Goal: Find contact information: Find contact information

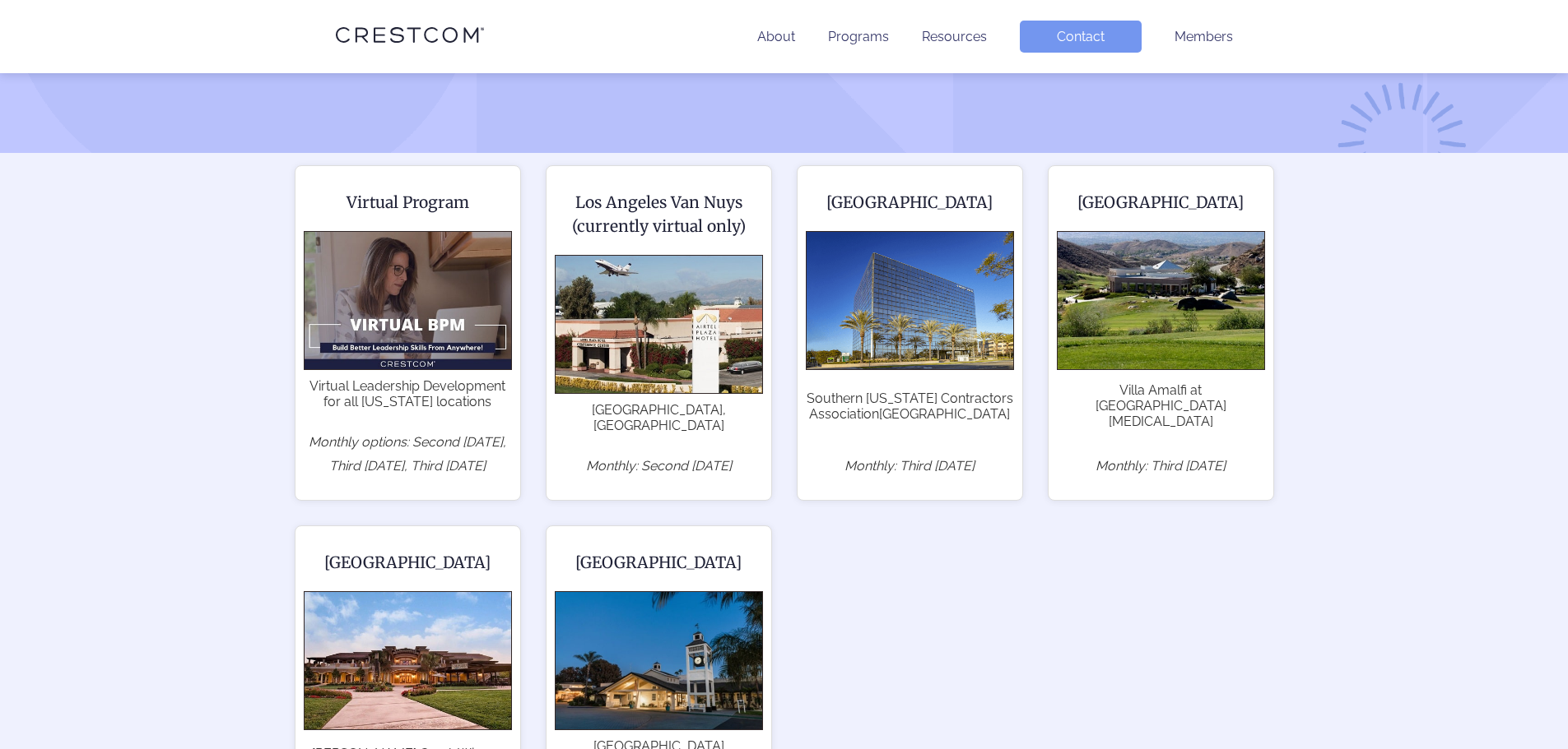
scroll to position [247, 0]
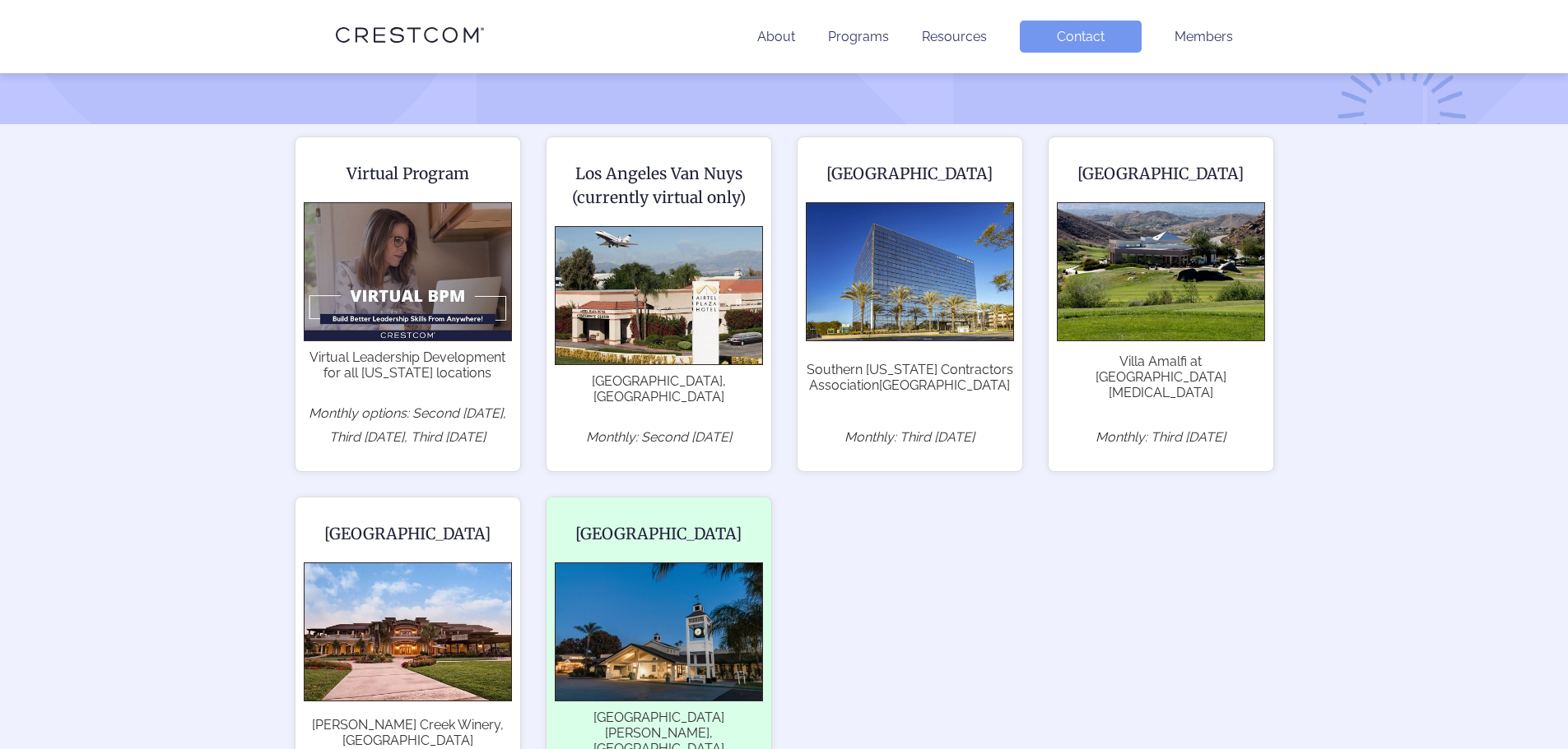
click at [719, 567] on img at bounding box center [659, 632] width 208 height 139
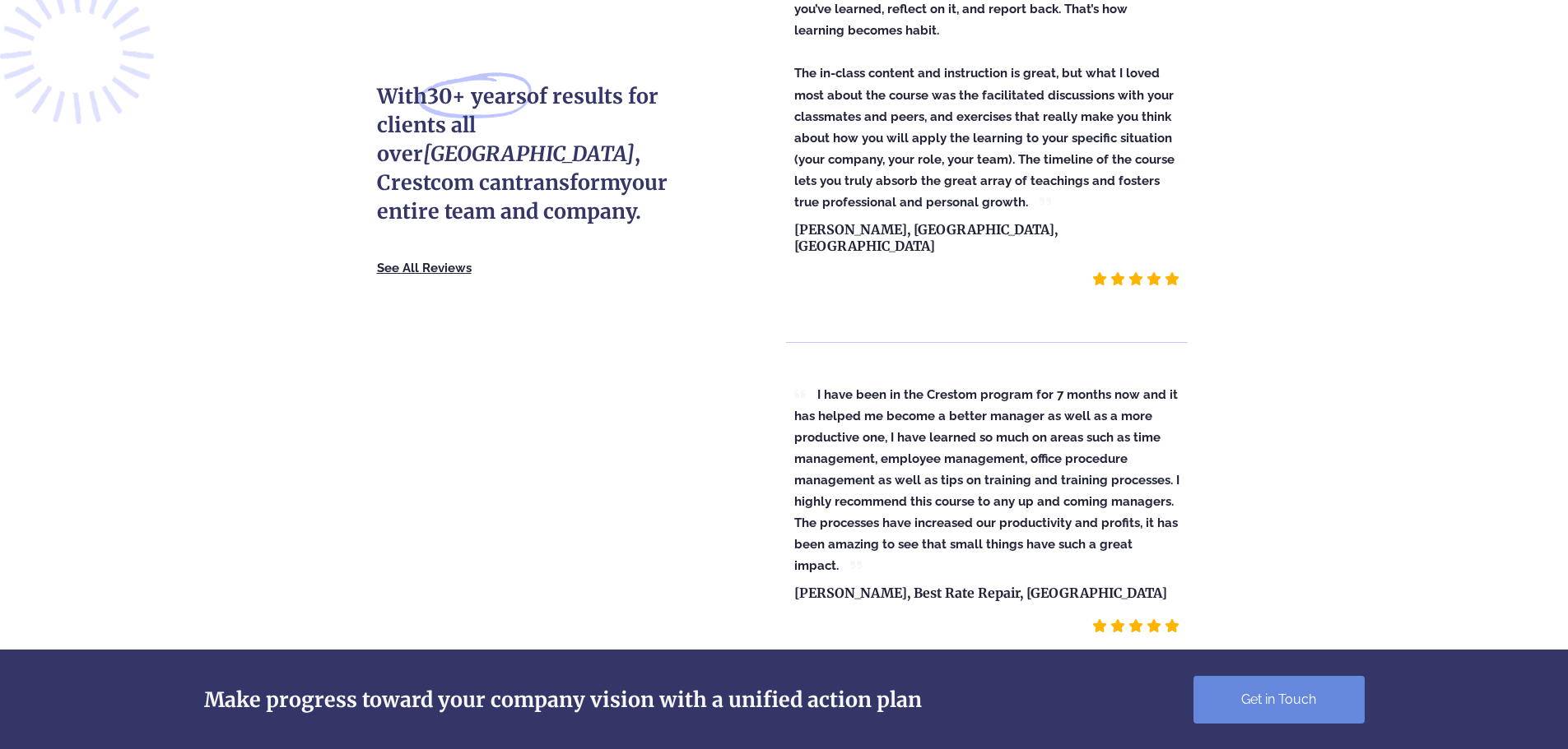
scroll to position [5081, 0]
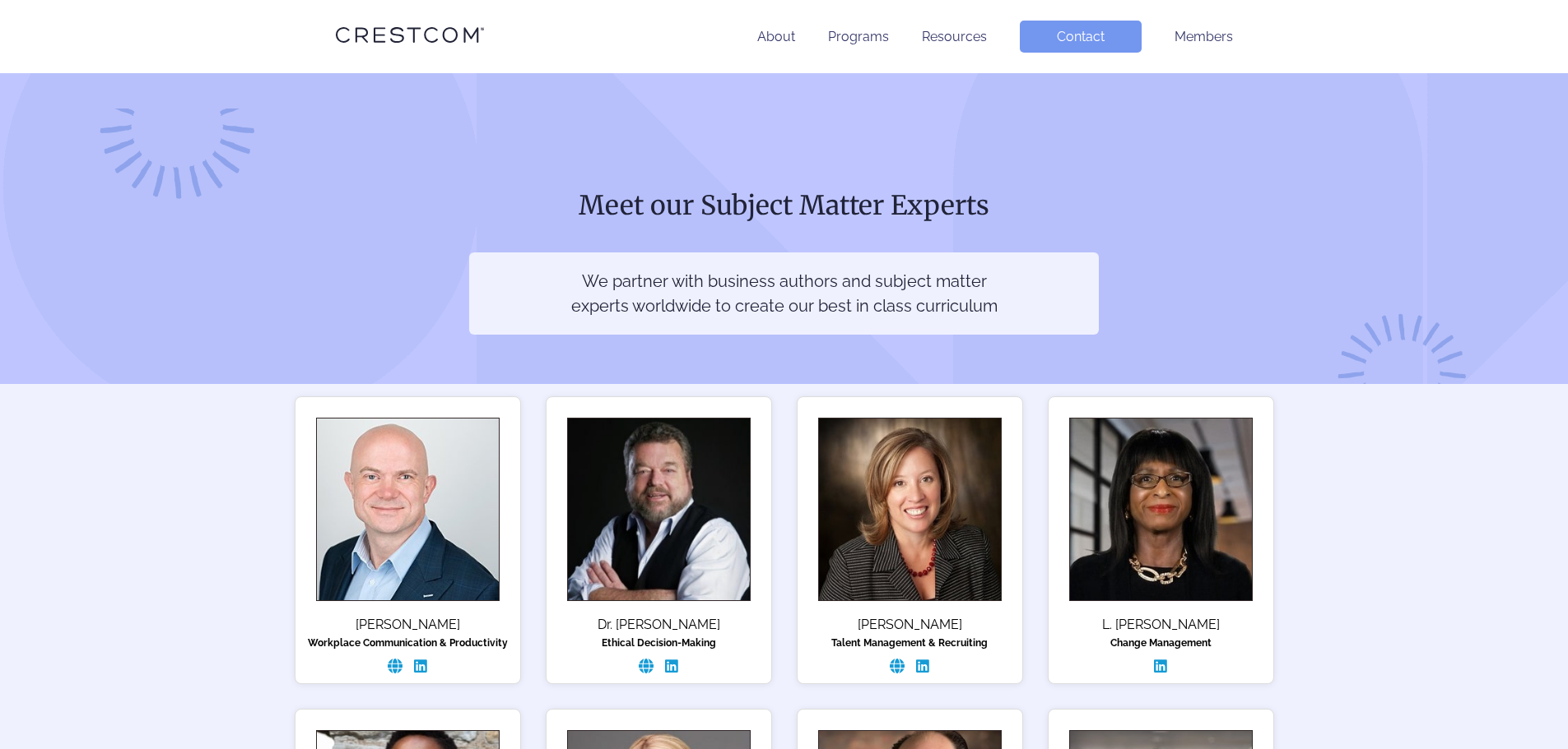
click at [1087, 48] on link "Contact" at bounding box center [1080, 37] width 122 height 32
